Goal: Task Accomplishment & Management: Use online tool/utility

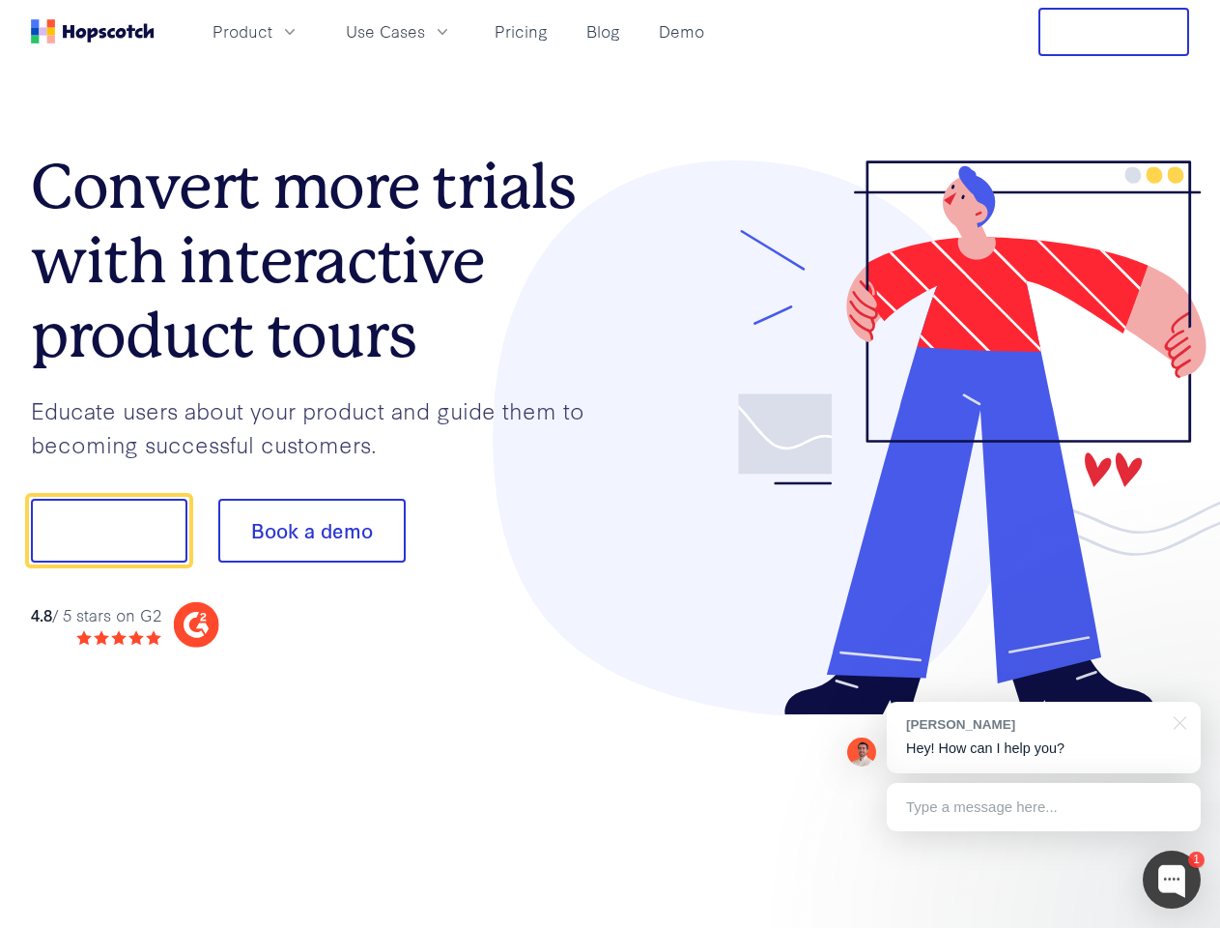
click at [611, 464] on div at bounding box center [901, 438] width 580 height 556
click at [272, 31] on span "Product" at bounding box center [243, 31] width 60 height 24
click at [425, 31] on span "Use Cases" at bounding box center [385, 31] width 79 height 24
click at [1114, 32] on button "Free Trial" at bounding box center [1114, 32] width 151 height 48
click at [108, 530] on button "Show me!" at bounding box center [109, 531] width 157 height 64
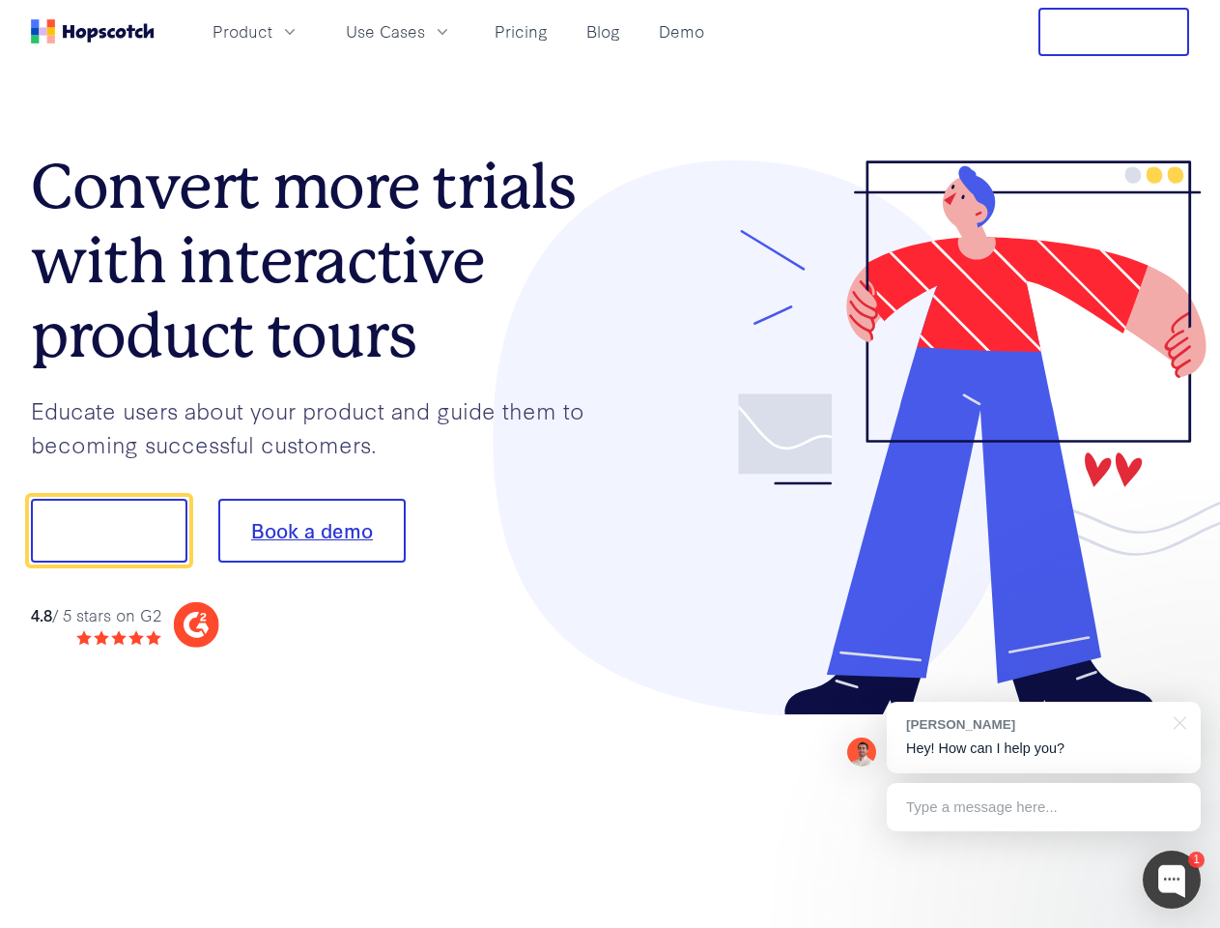
click at [311, 530] on button "Book a demo" at bounding box center [311, 531] width 187 height 64
click at [1172, 879] on div at bounding box center [1172, 879] width 58 height 58
click at [1044, 737] on div "[PERSON_NAME] Hey! How can I help you?" at bounding box center [1044, 737] width 314 height 72
click at [1177, 721] on div at bounding box center [1177, 721] width 48 height 40
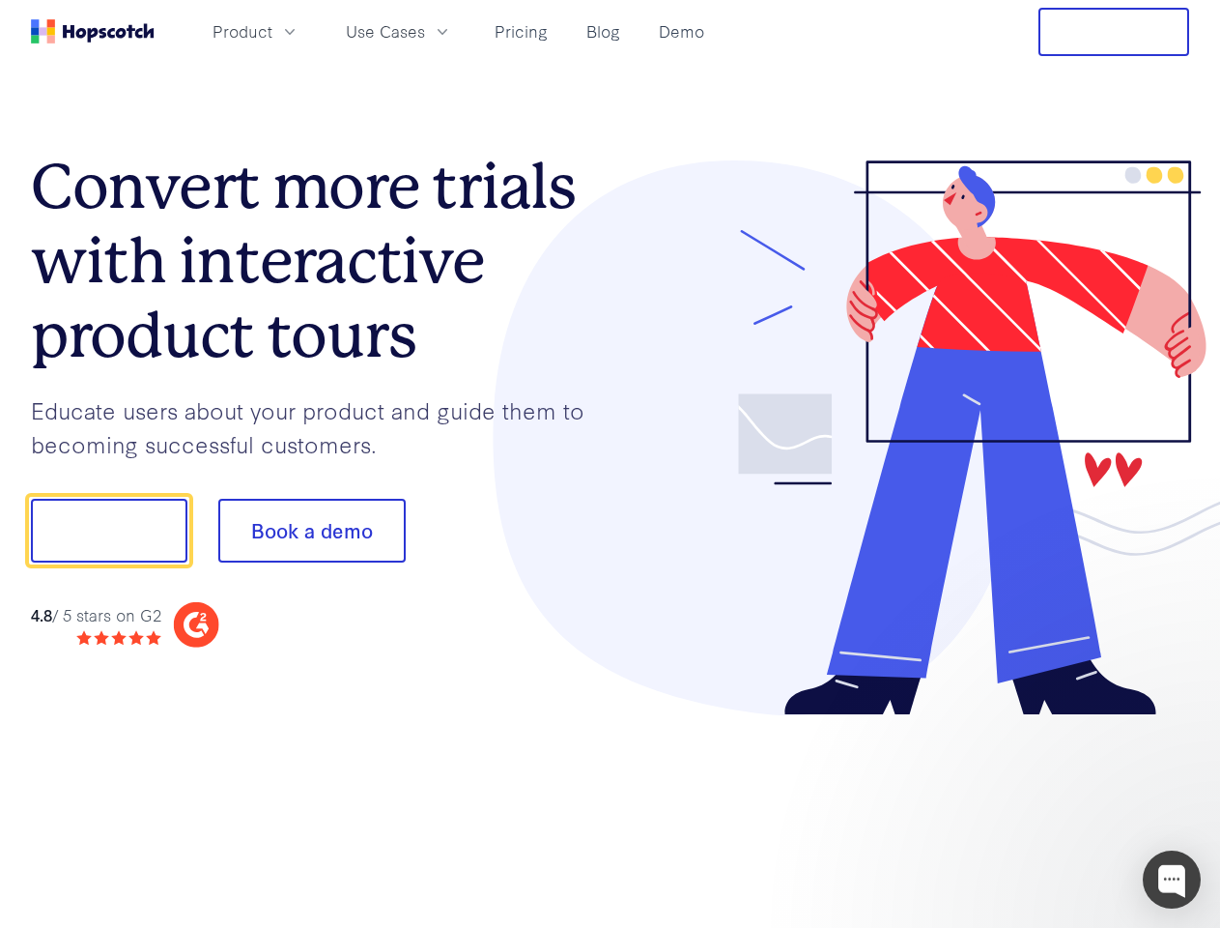
click at [1044, 807] on div at bounding box center [1020, 658] width 362 height 386
